Goal: Task Accomplishment & Management: Complete application form

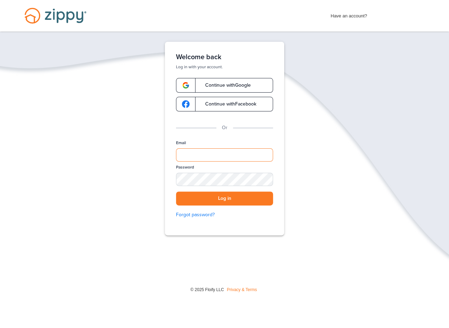
click at [207, 151] on input "Email" at bounding box center [224, 154] width 97 height 13
type input "**********"
click at [176, 191] on button "Log in" at bounding box center [224, 198] width 97 height 14
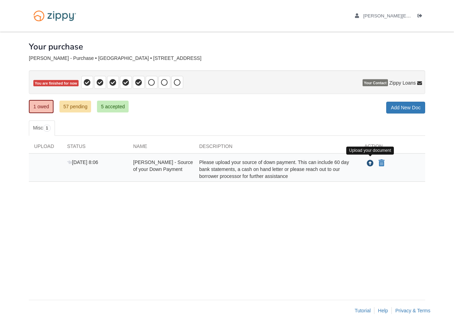
click at [369, 162] on icon "Upload Arron Perkins - Source of your Down Payment" at bounding box center [370, 163] width 7 height 7
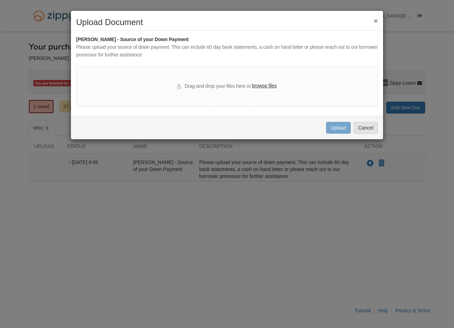
click at [267, 85] on label "browse files" at bounding box center [264, 86] width 25 height 8
click at [0, 0] on input "browse files" at bounding box center [0, 0] width 0 height 0
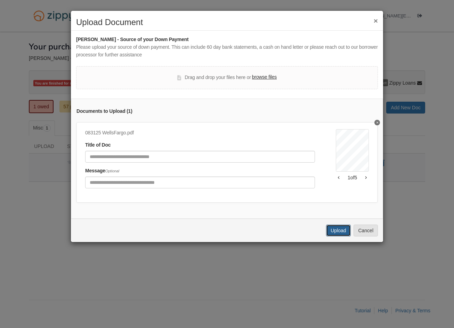
click at [329, 233] on button "Upload" at bounding box center [338, 230] width 24 height 12
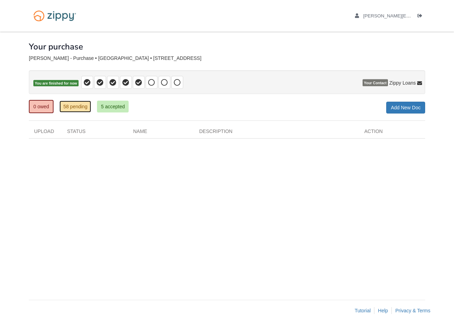
click at [82, 106] on link "58 pending" at bounding box center [75, 107] width 32 height 12
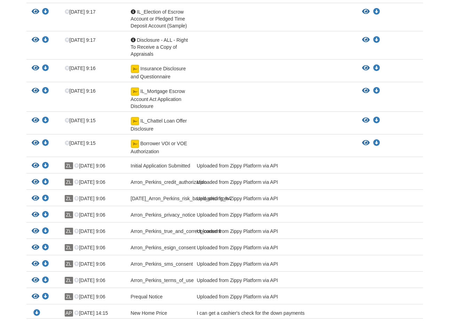
scroll to position [1230, 0]
